Goal: Task Accomplishment & Management: Complete application form

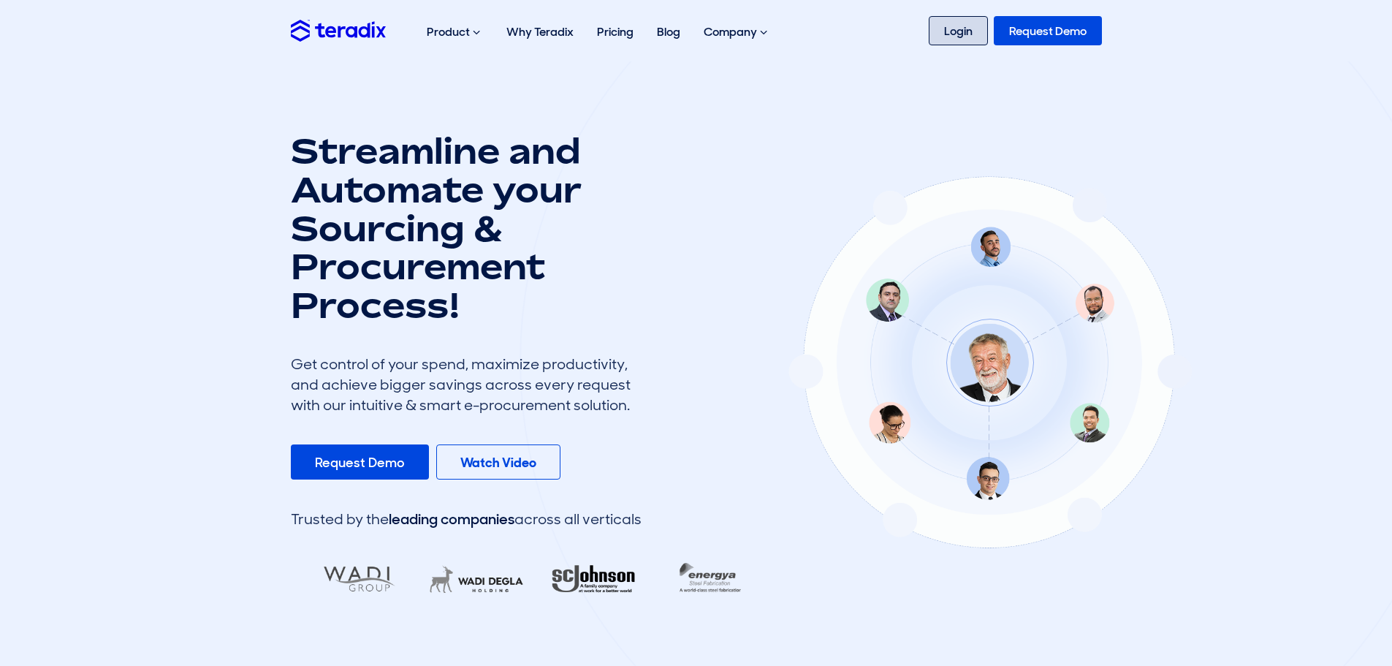
click at [943, 28] on link "Login" at bounding box center [958, 30] width 59 height 29
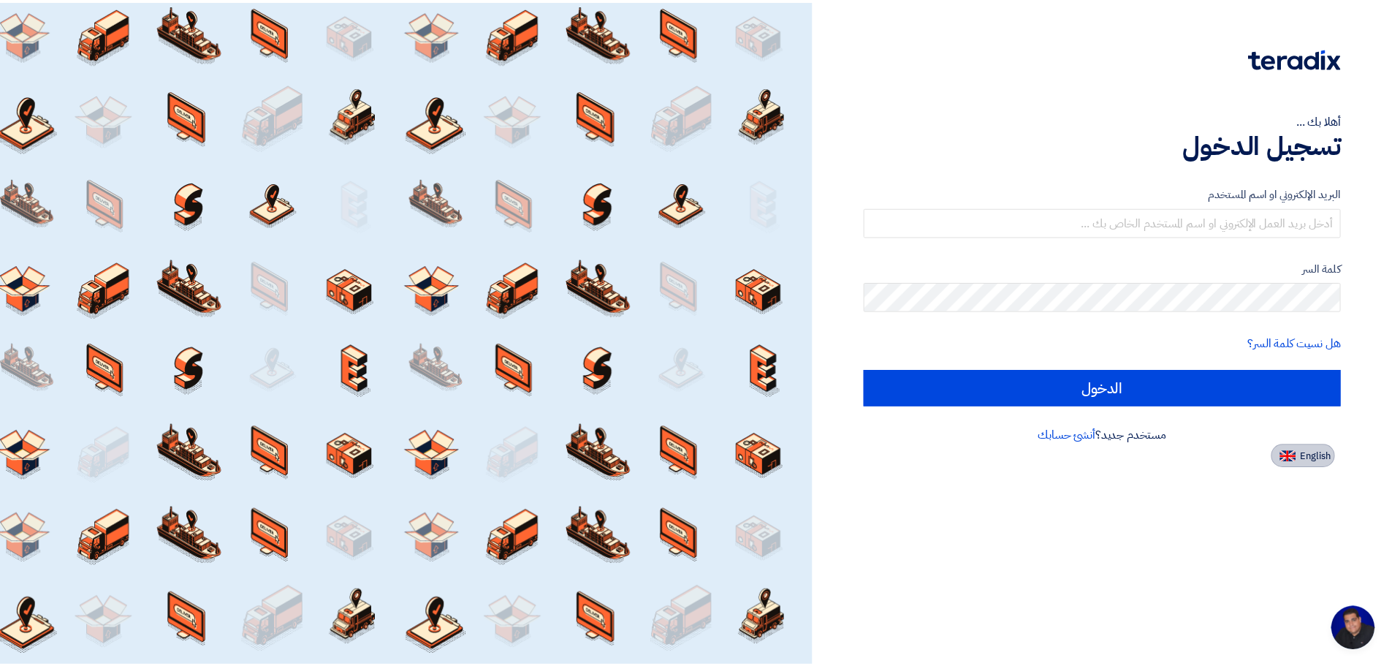
scroll to position [243, 0]
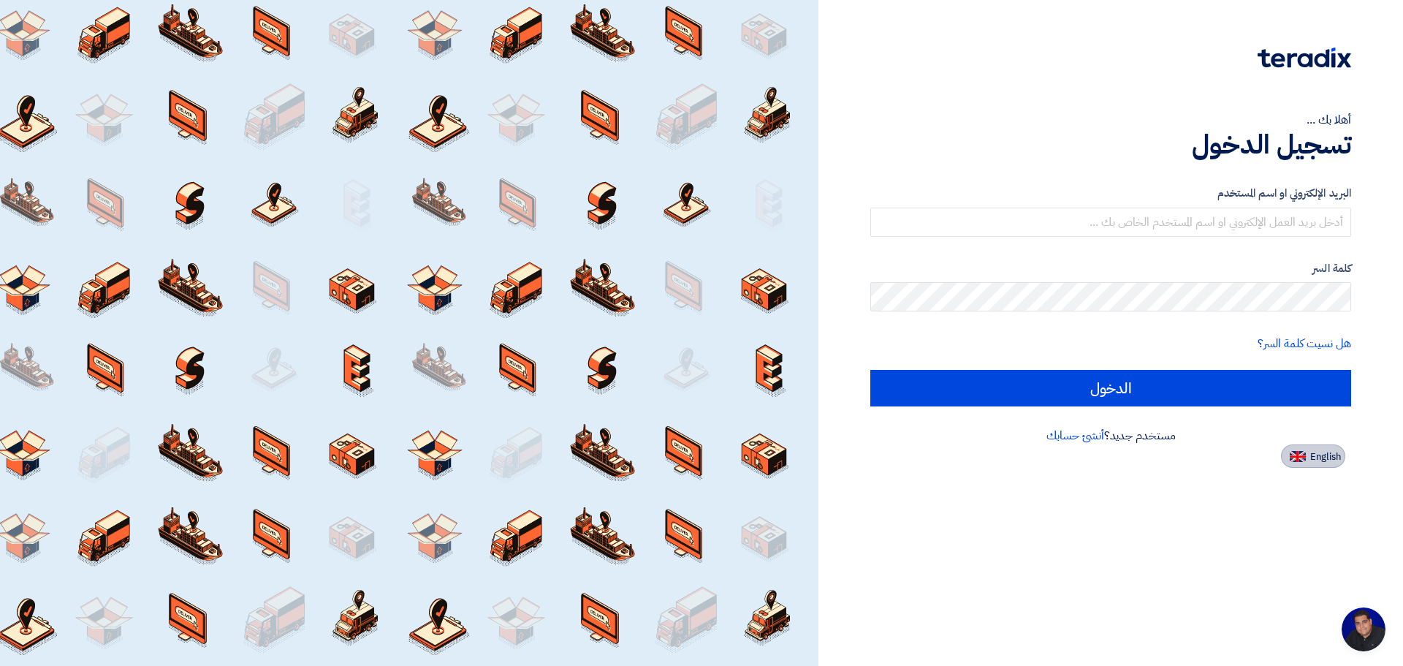
click at [1309, 459] on button "English" at bounding box center [1313, 455] width 64 height 23
type input "Sign in"
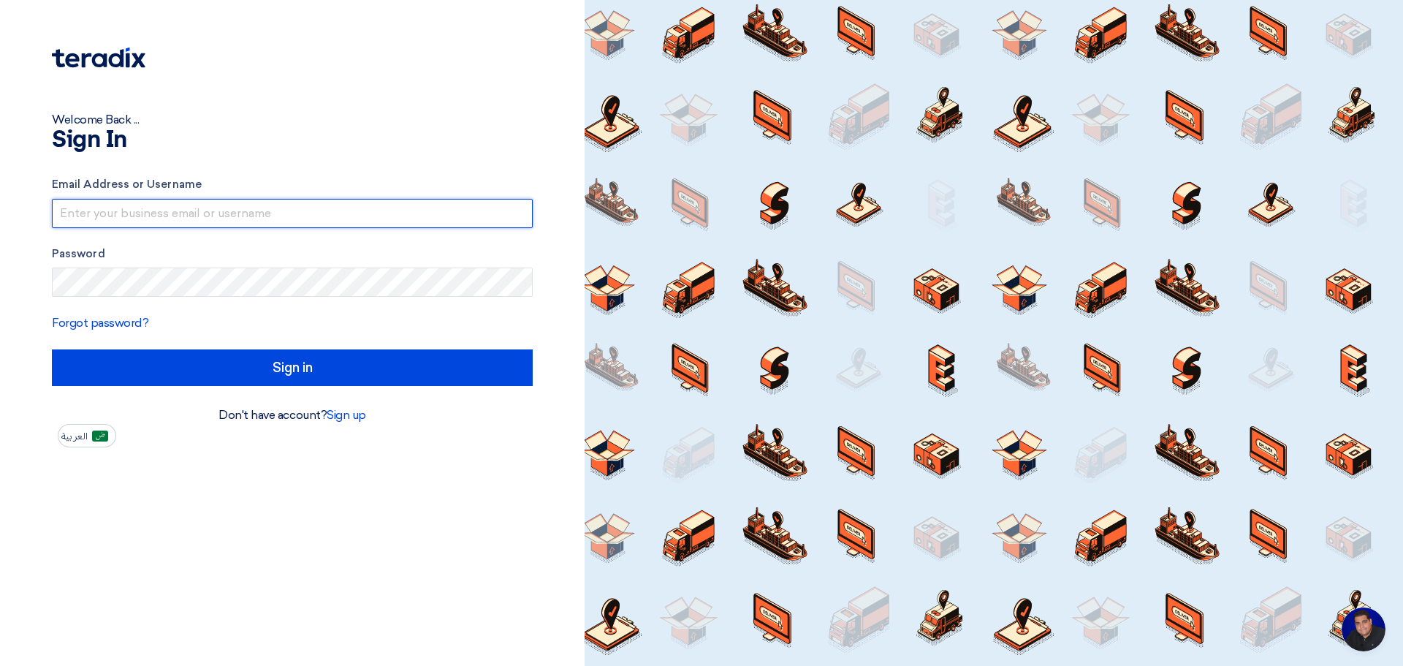
click at [186, 213] on input "text" at bounding box center [292, 213] width 481 height 29
type input "[EMAIL_ADDRESS][DOMAIN_NAME]"
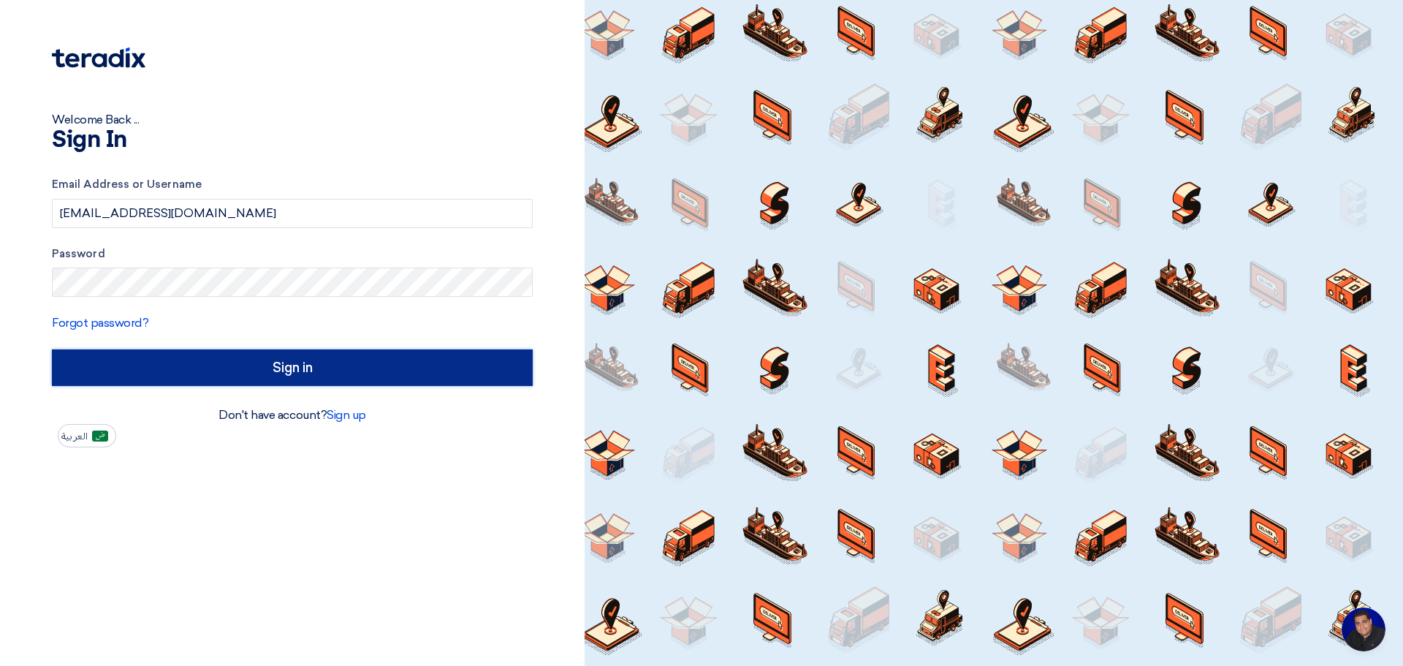
click at [219, 360] on input "Sign in" at bounding box center [292, 367] width 481 height 37
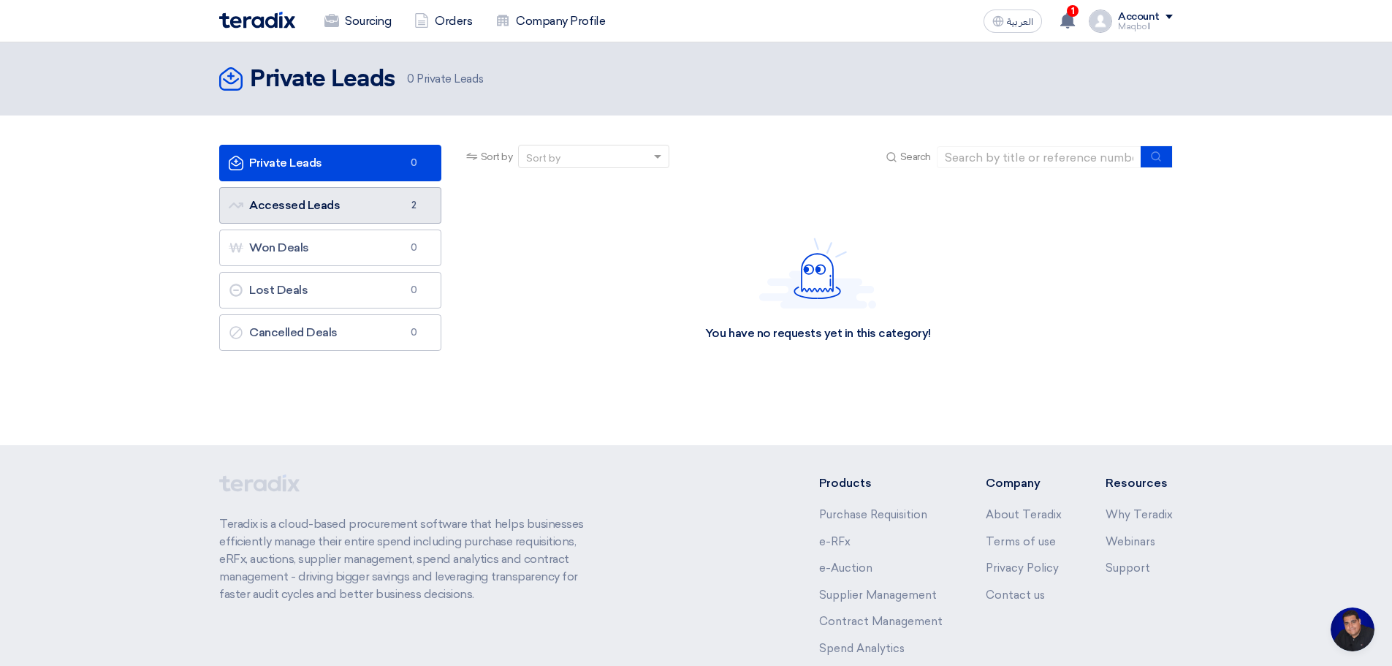
click at [352, 208] on link "Accessed Leads Accessed Leads 2" at bounding box center [330, 205] width 222 height 37
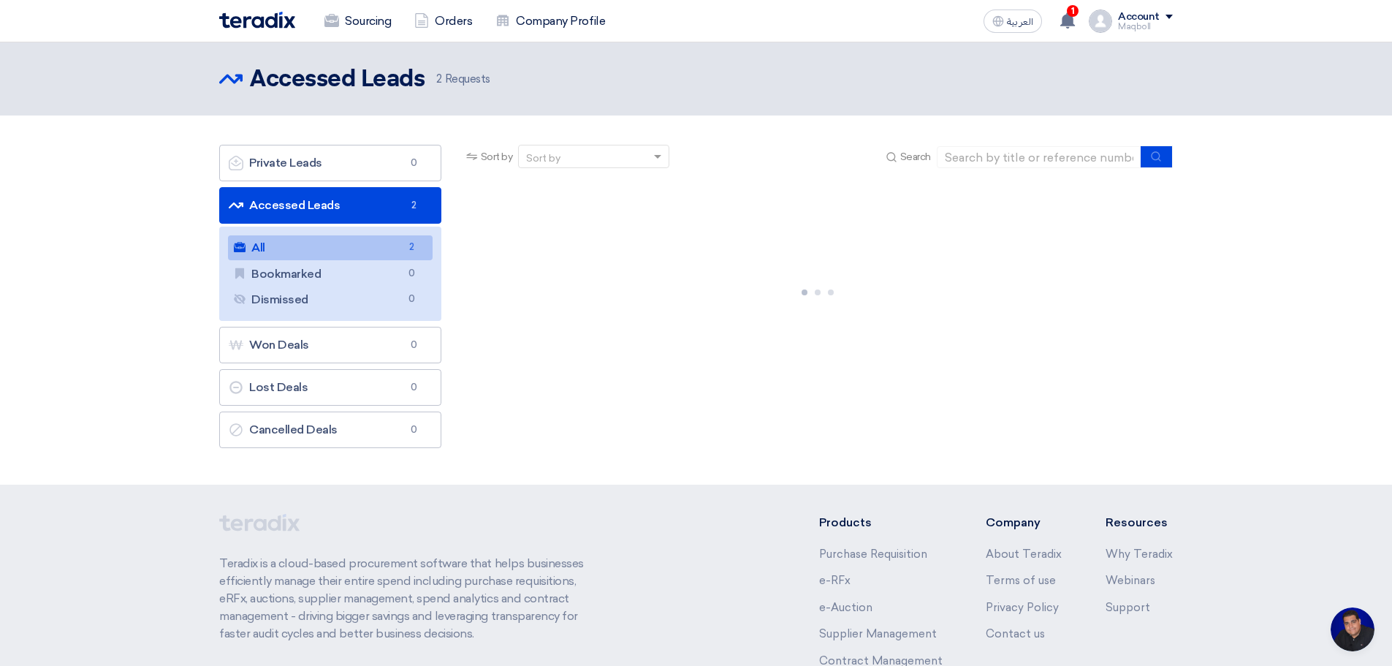
click at [398, 251] on link "All All 2" at bounding box center [330, 247] width 205 height 25
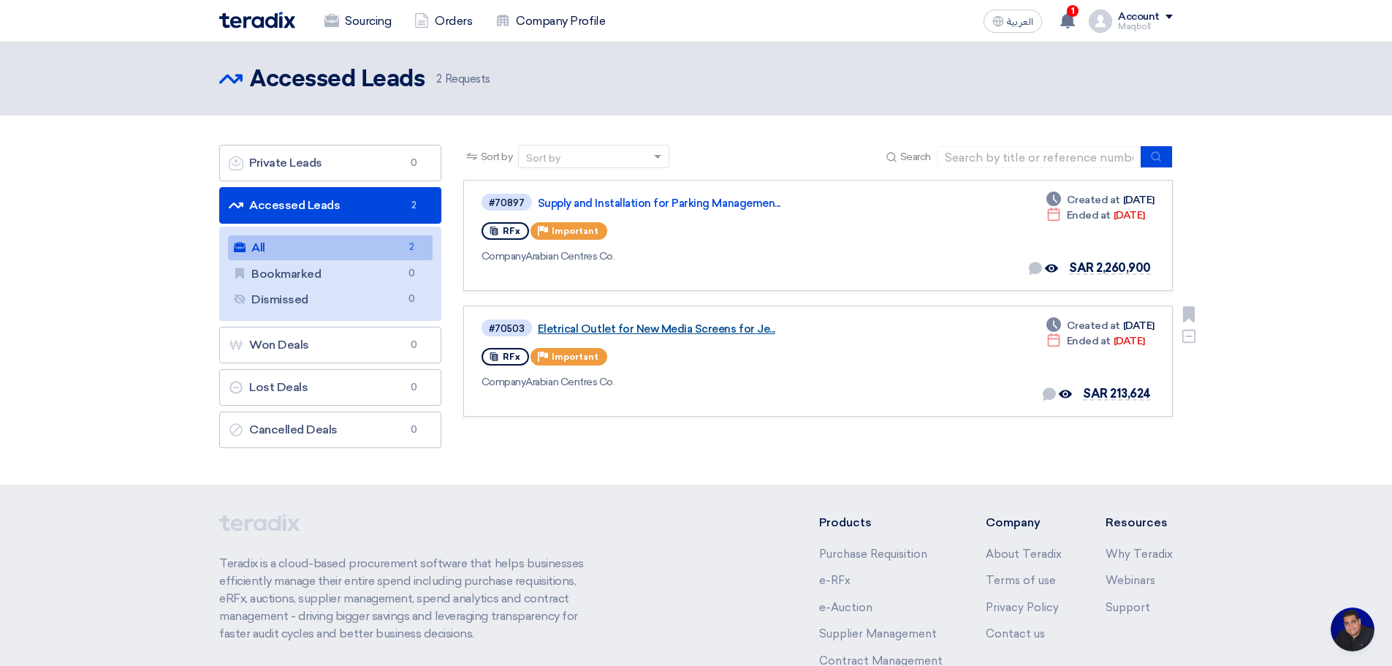
click at [601, 332] on link "Eletrical Outlet for New Media Screens for Je..." at bounding box center [720, 328] width 365 height 13
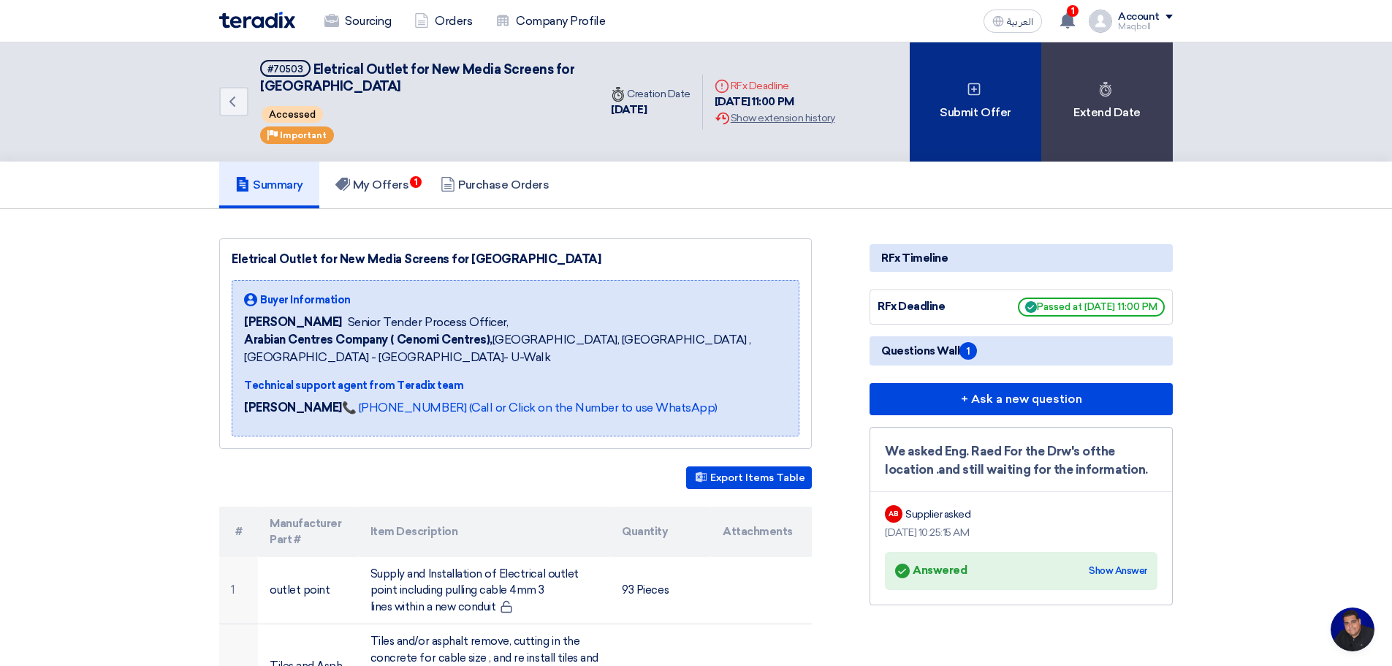
click at [992, 96] on div "Submit Offer" at bounding box center [976, 101] width 132 height 119
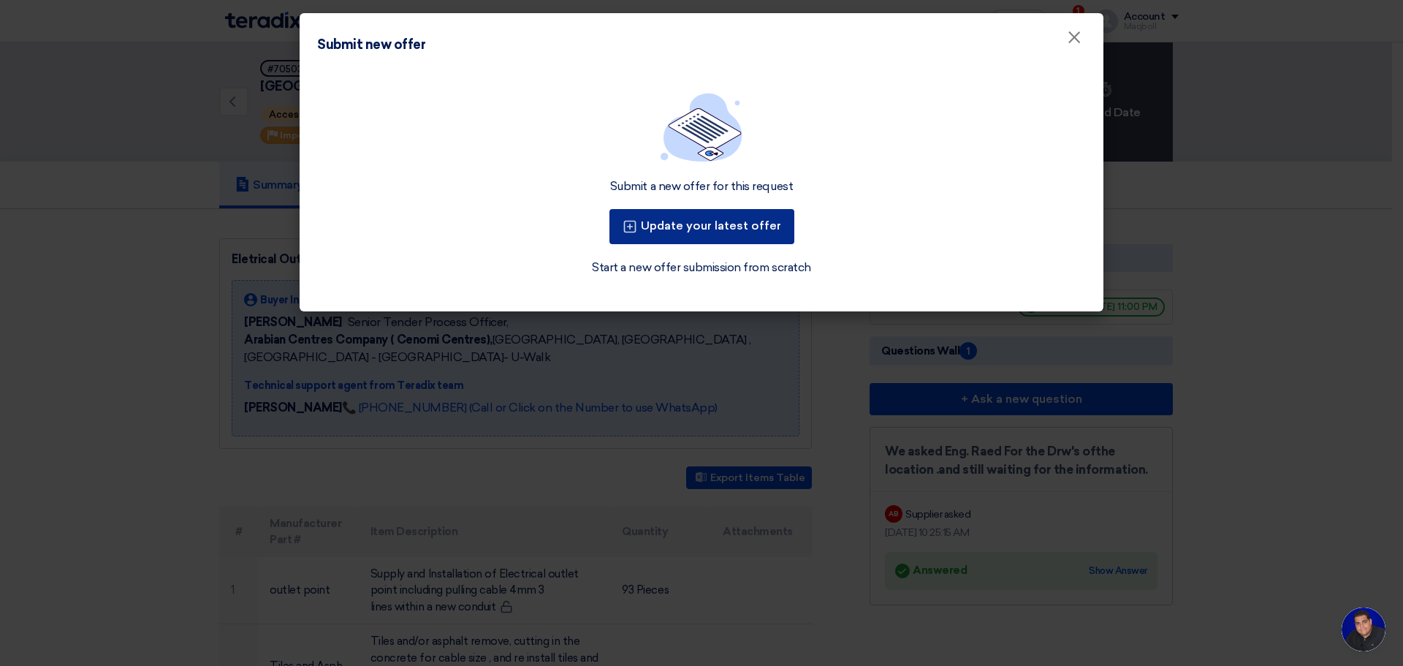
click at [680, 227] on button "Update your latest offer" at bounding box center [702, 226] width 185 height 35
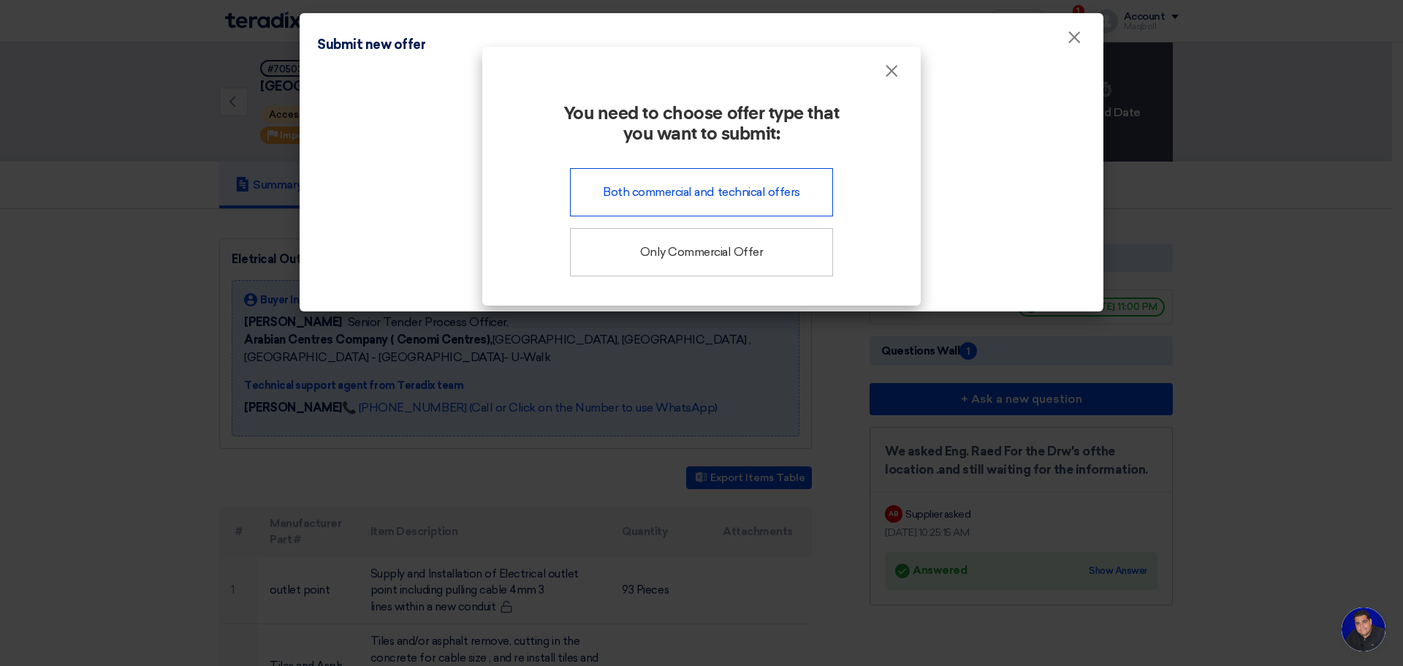
click at [692, 201] on div "Both commercial and technical offers" at bounding box center [701, 192] width 263 height 48
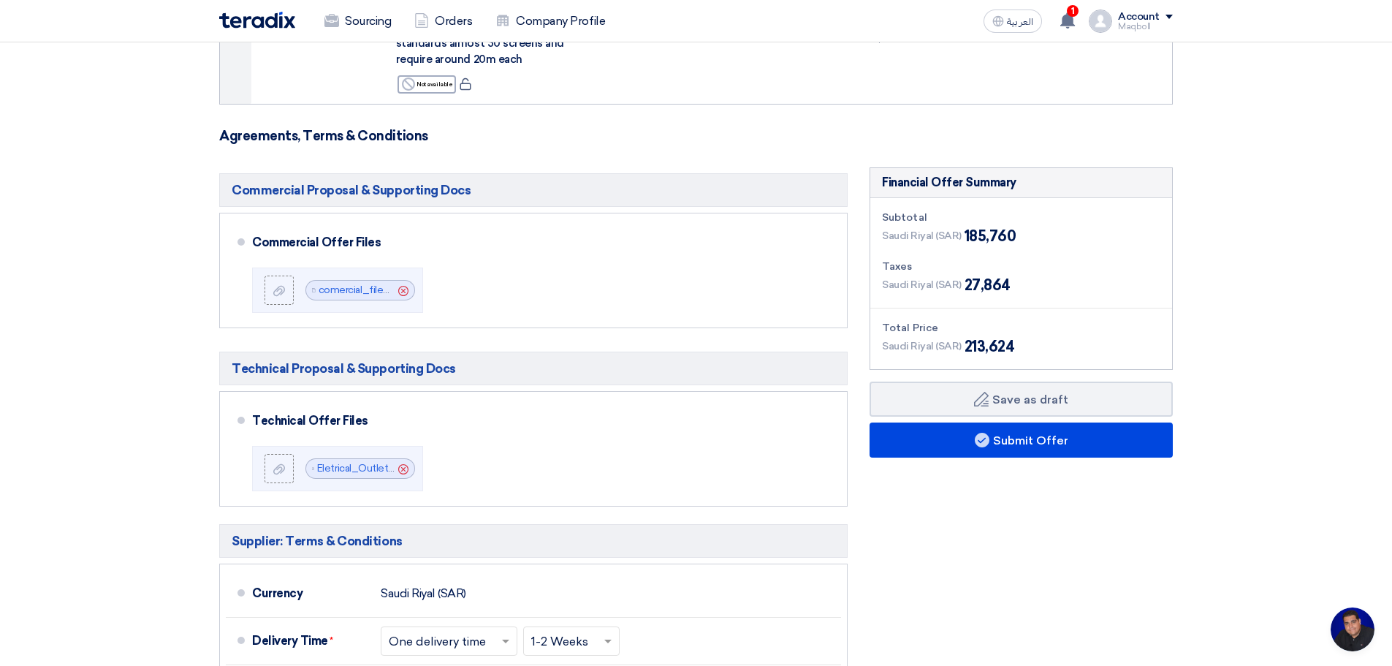
scroll to position [435, 0]
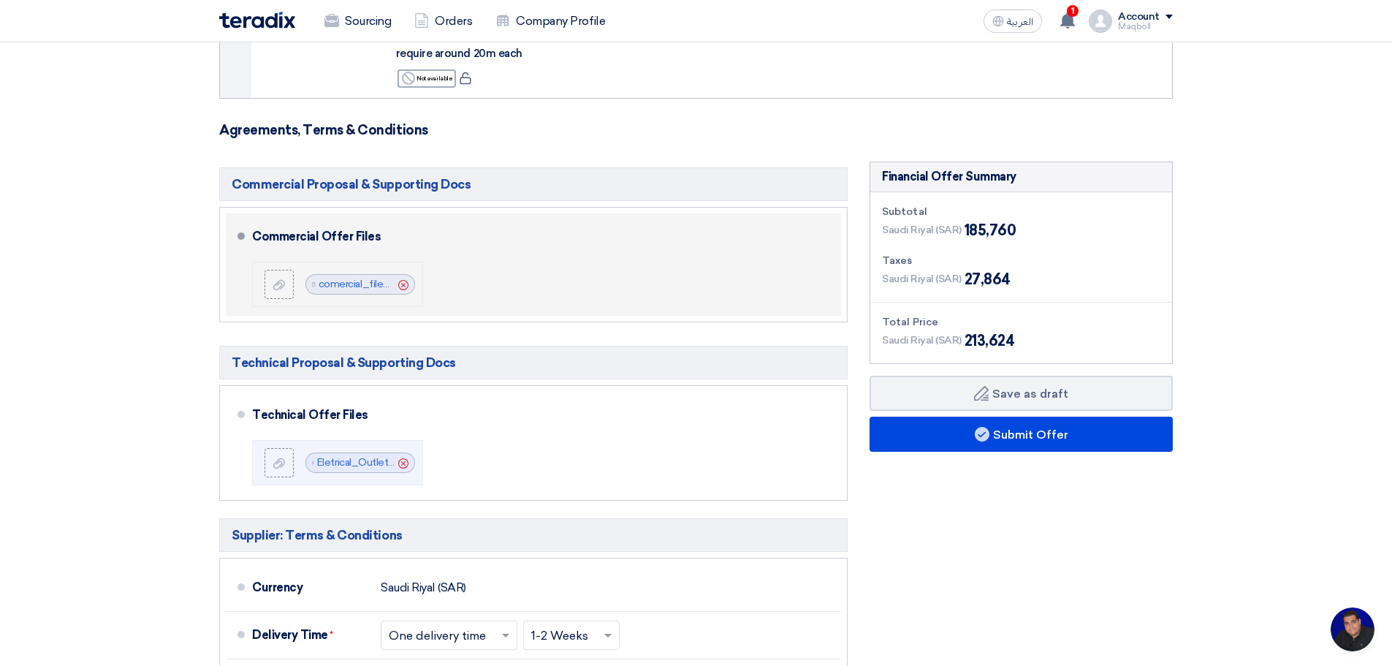
click at [402, 281] on icon "Cancel" at bounding box center [403, 285] width 10 height 10
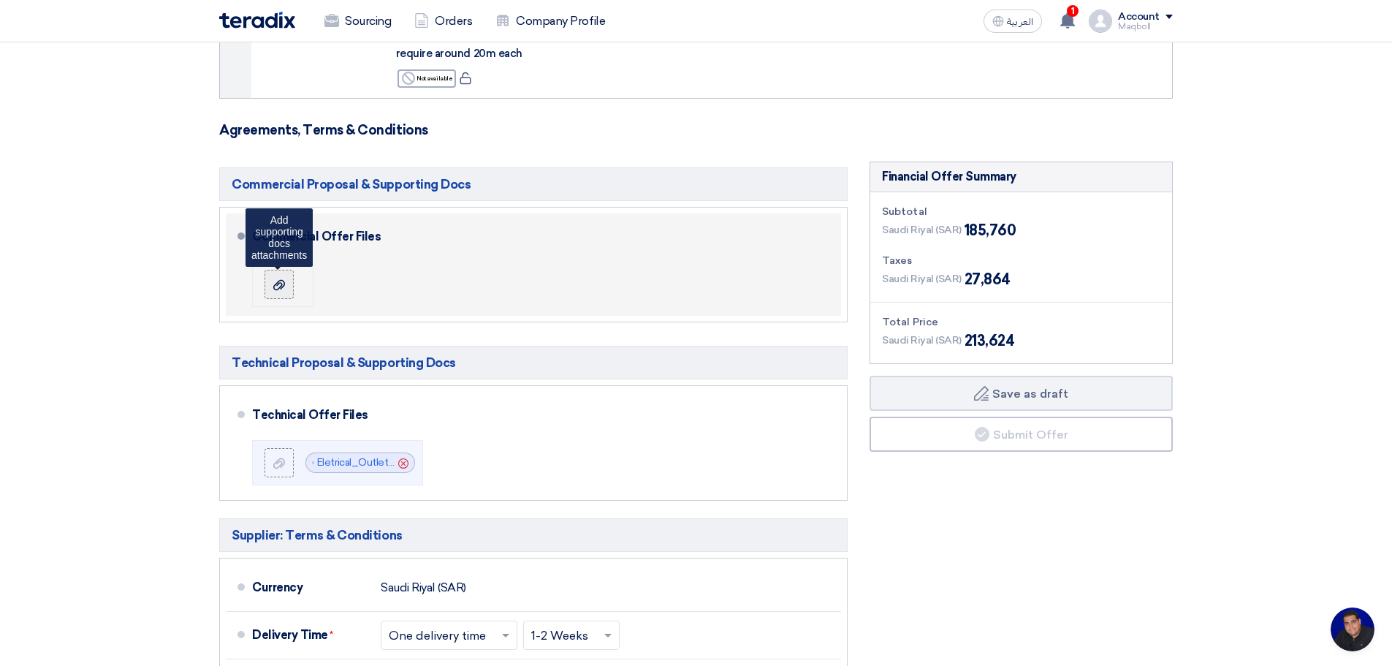
click at [283, 286] on use at bounding box center [279, 284] width 12 height 10
click at [0, 0] on input "file" at bounding box center [0, 0] width 0 height 0
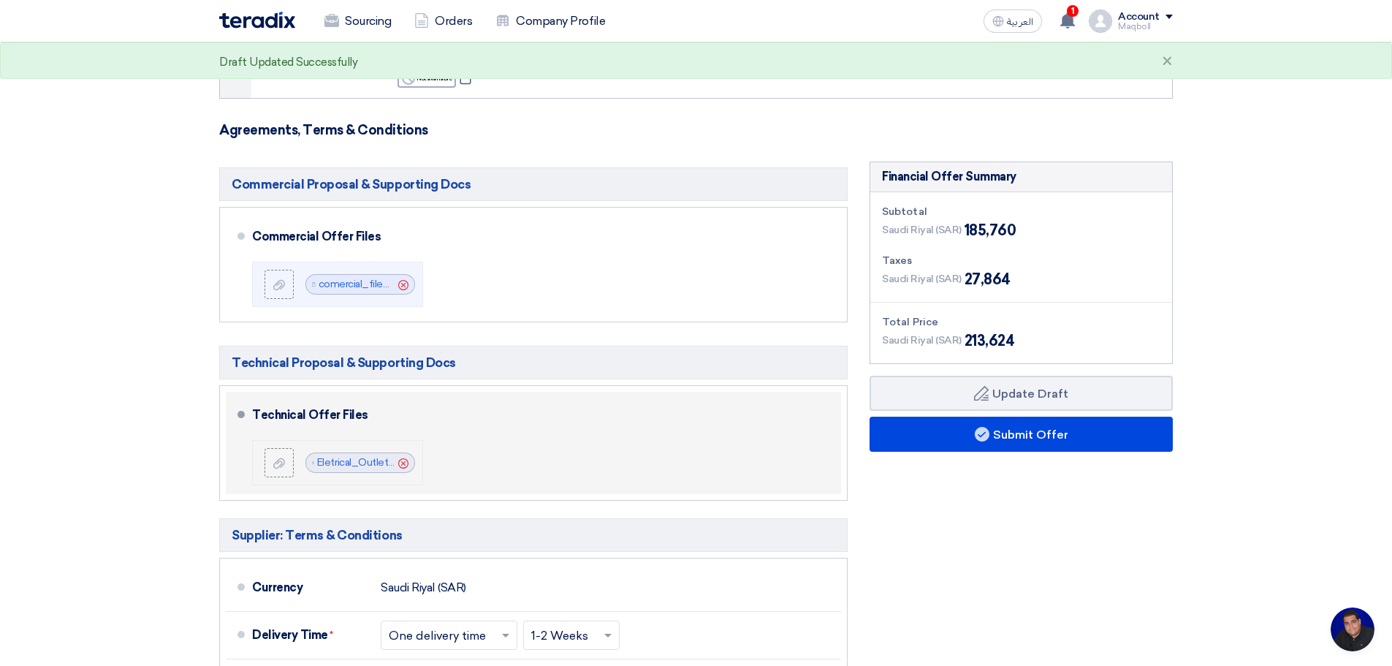
click at [403, 466] on icon "Cancel" at bounding box center [403, 463] width 10 height 10
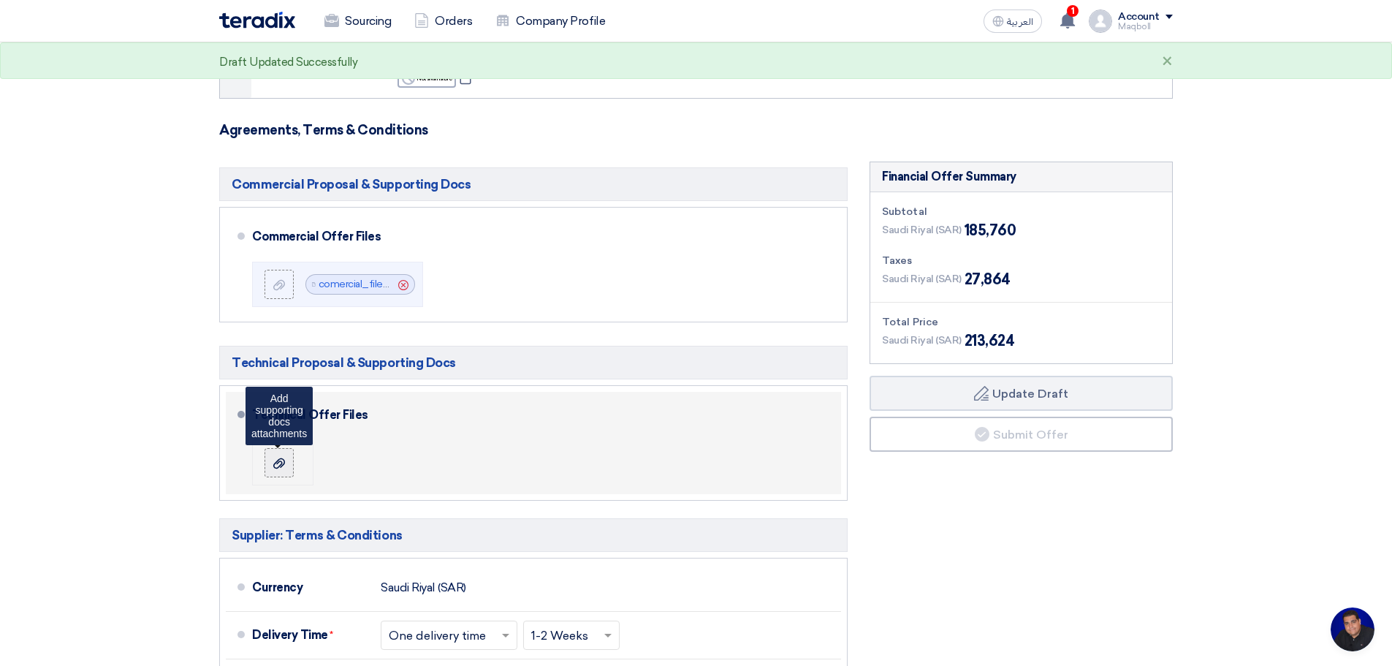
click at [285, 460] on div at bounding box center [279, 462] width 18 height 15
click at [0, 0] on input "file" at bounding box center [0, 0] width 0 height 0
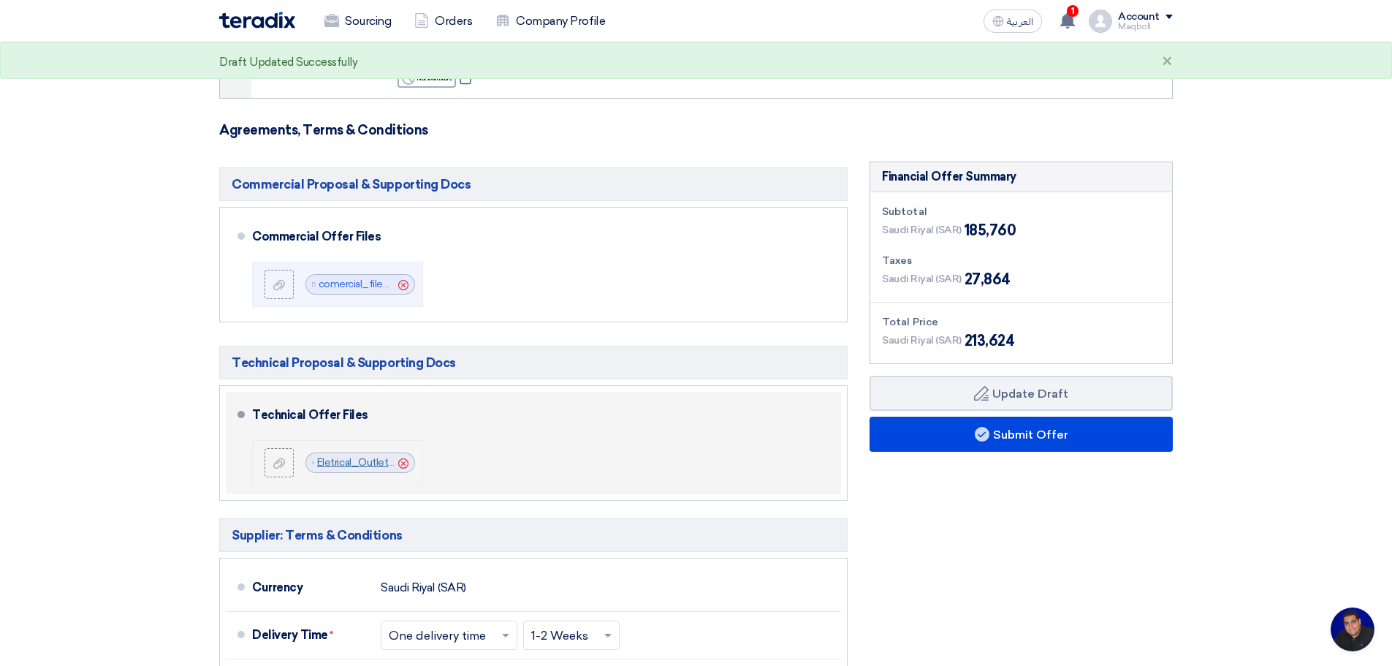
click at [341, 463] on link "Eletrical_Outlet_for_New_Media_Screens_for_Jeddah_Park_1754818981139.pdf" at bounding box center [506, 462] width 378 height 12
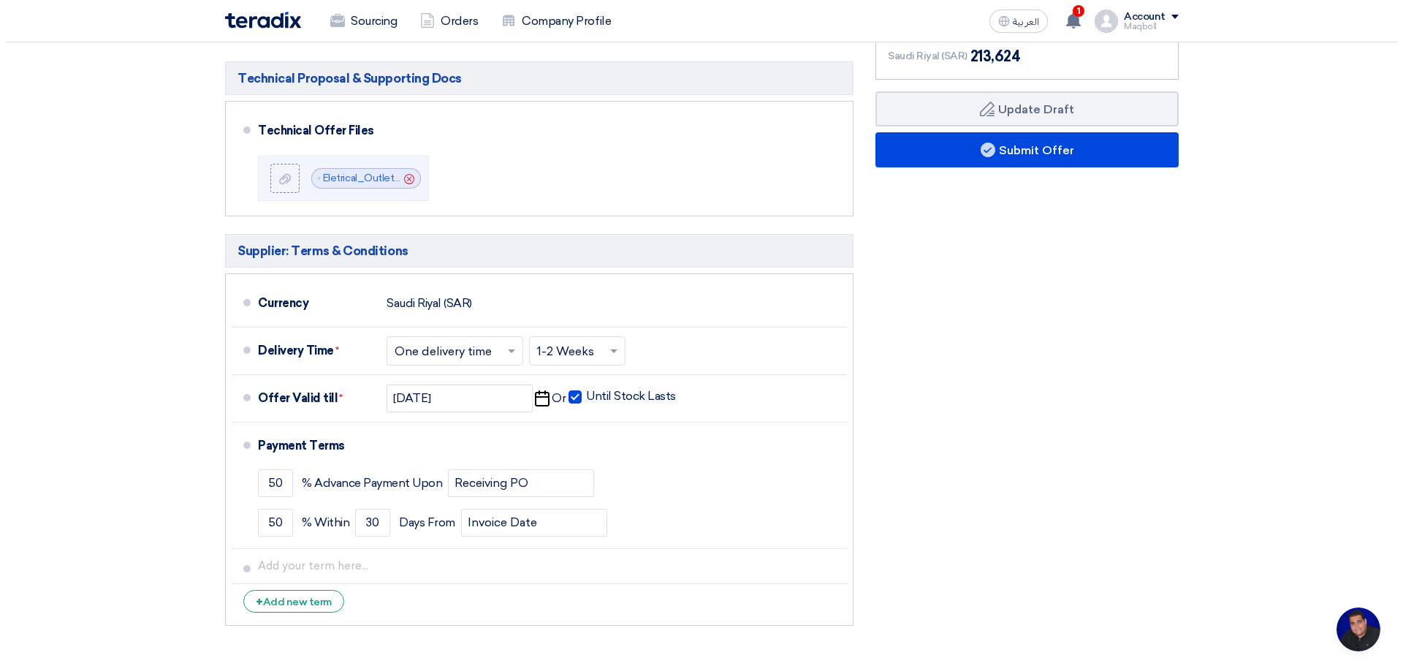
scroll to position [763, 0]
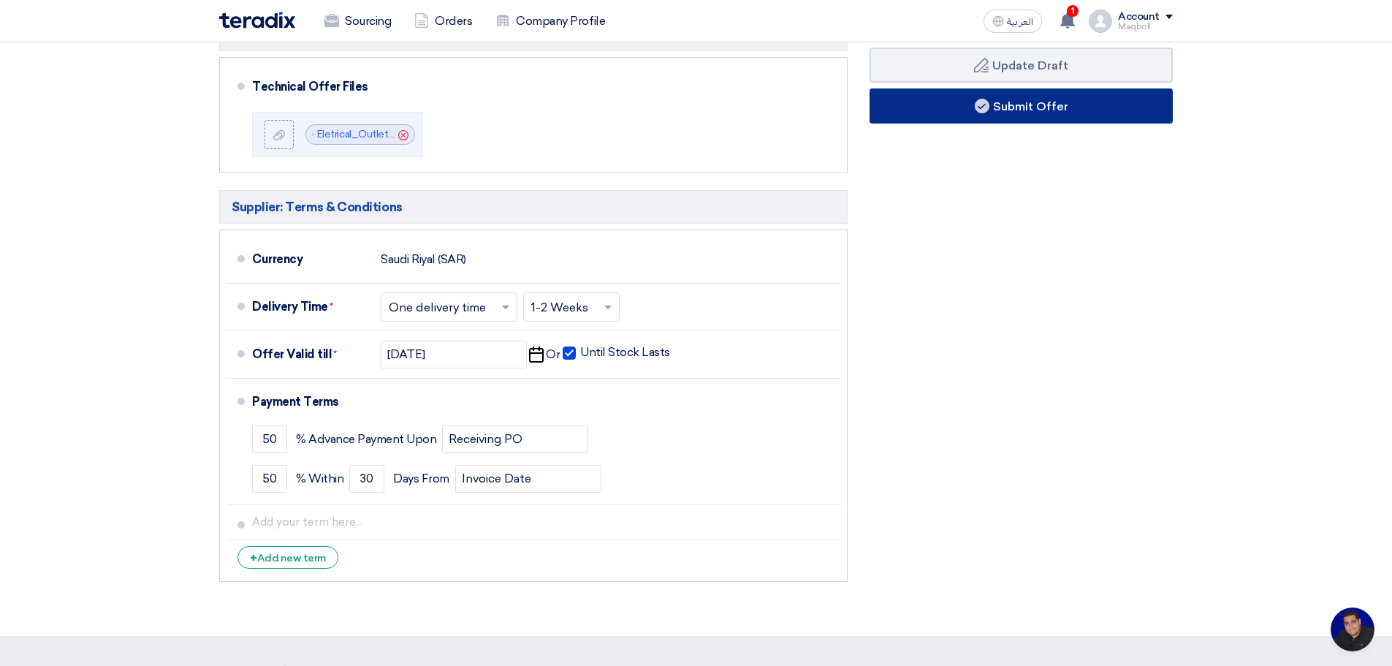
click at [983, 107] on use at bounding box center [982, 106] width 15 height 15
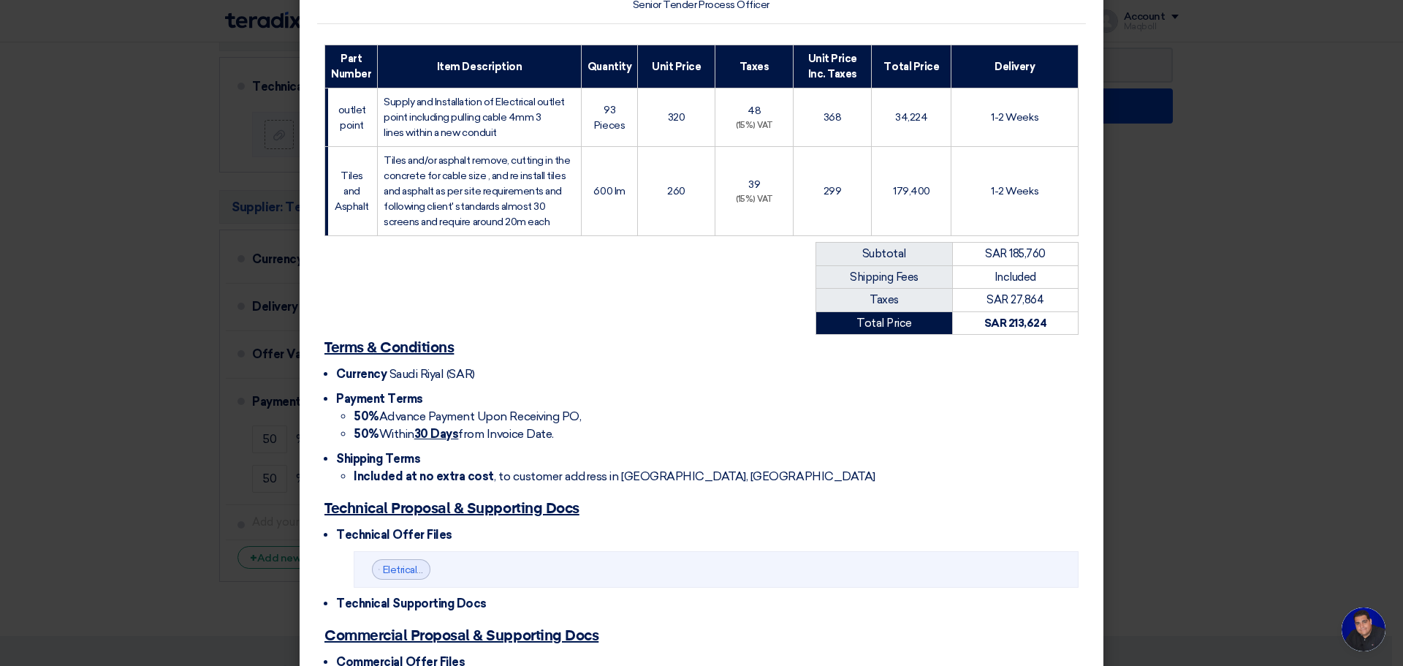
scroll to position [348, 0]
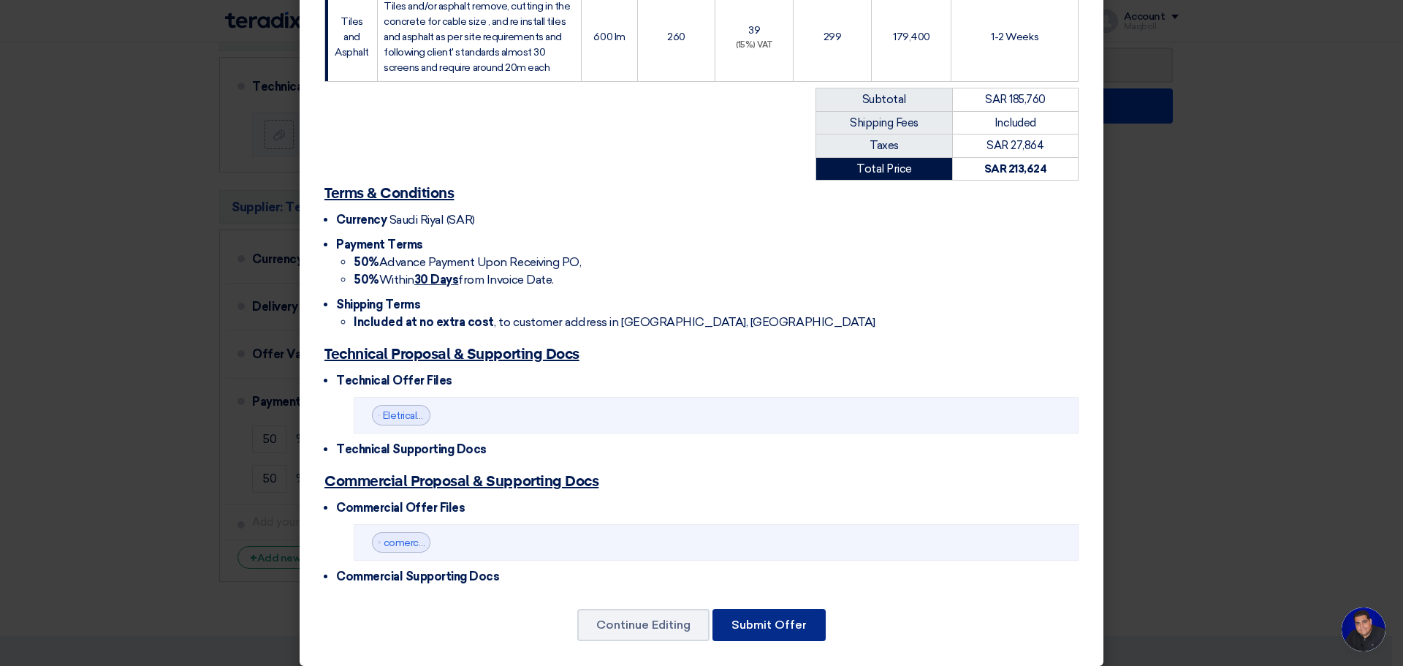
click at [772, 620] on button "Submit Offer" at bounding box center [769, 625] width 113 height 32
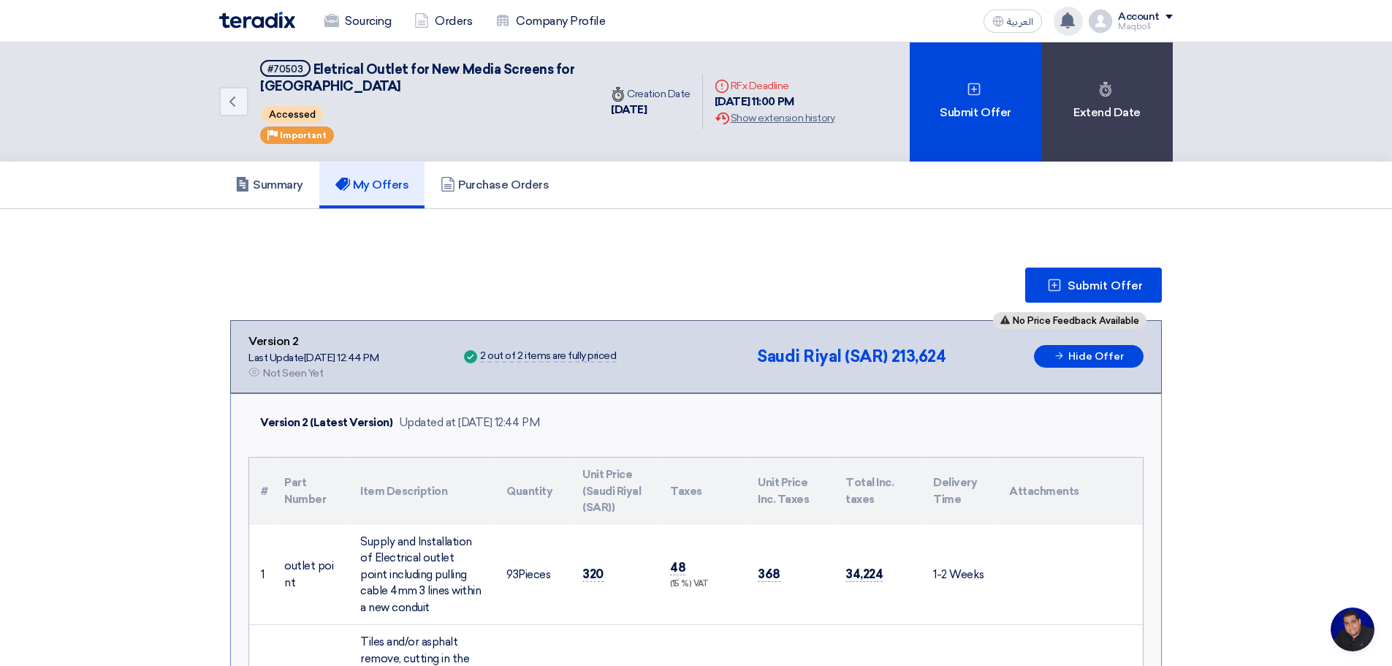
click at [1070, 22] on use at bounding box center [1067, 20] width 15 height 16
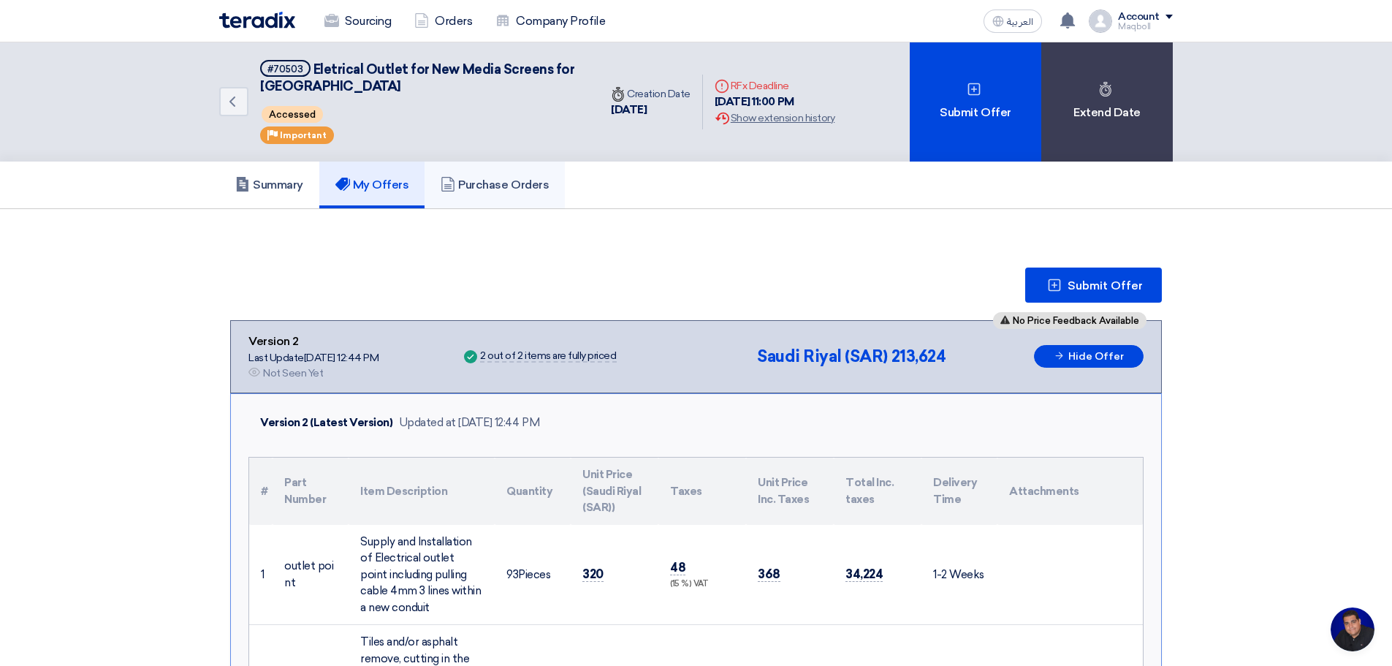
click at [489, 181] on h5 "Purchase Orders" at bounding box center [495, 185] width 108 height 15
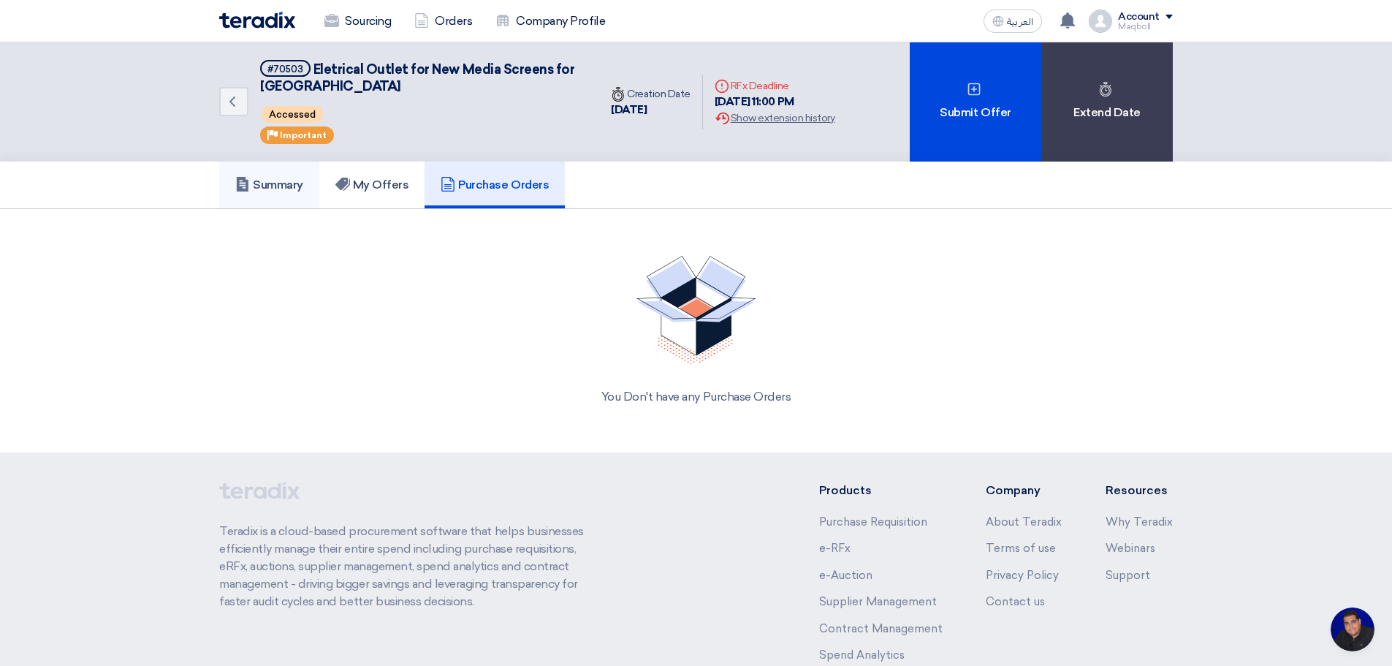
click at [278, 183] on h5 "Summary" at bounding box center [269, 185] width 68 height 15
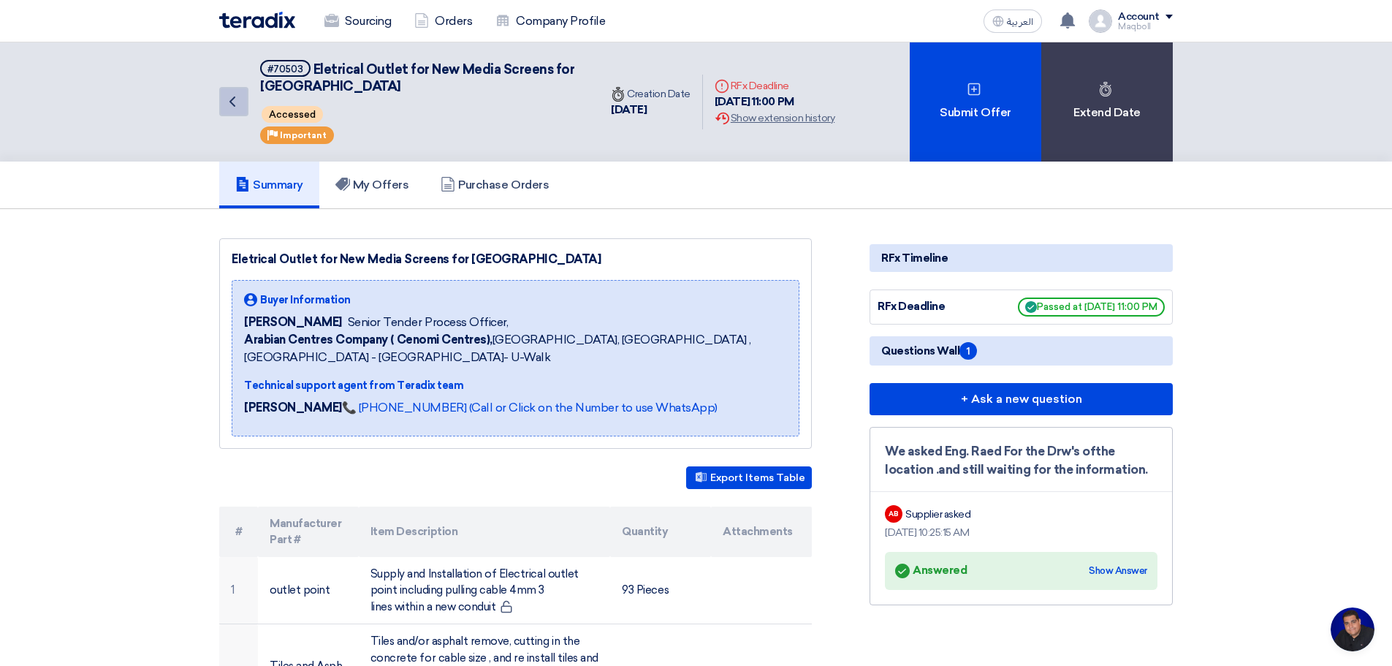
click at [246, 101] on link "Back" at bounding box center [233, 101] width 29 height 29
